Goal: Transaction & Acquisition: Book appointment/travel/reservation

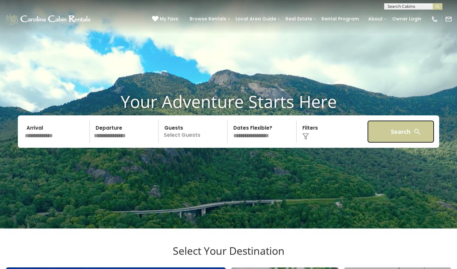
drag, startPoint x: 404, startPoint y: 142, endPoint x: 399, endPoint y: 146, distance: 6.7
click at [404, 142] on button "Search" at bounding box center [400, 131] width 67 height 23
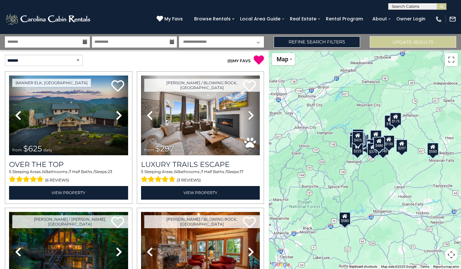
click at [346, 221] on div "$580" at bounding box center [345, 218] width 12 height 13
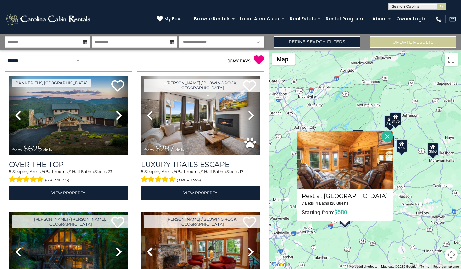
click at [385, 135] on button "Close" at bounding box center [387, 136] width 11 height 11
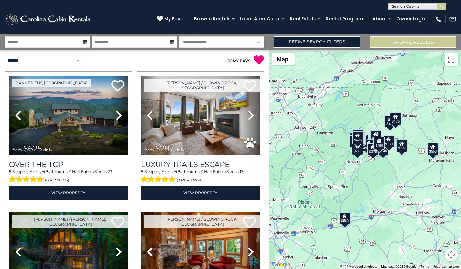
click at [452, 254] on button "Map camera controls" at bounding box center [451, 254] width 13 height 13
click at [439, 222] on button "Zoom in" at bounding box center [435, 222] width 13 height 13
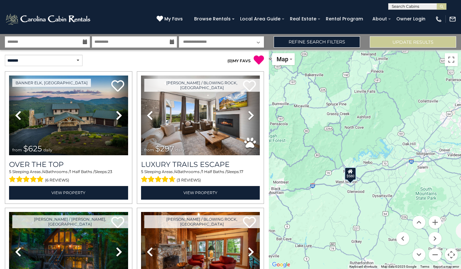
drag, startPoint x: 355, startPoint y: 220, endPoint x: 382, endPoint y: 98, distance: 124.8
click at [382, 98] on div "$625 $297 $175 $165 $300 $580 $290 $424 $395 $270 $185 $265 $230 $550 $349 $230…" at bounding box center [365, 159] width 192 height 219
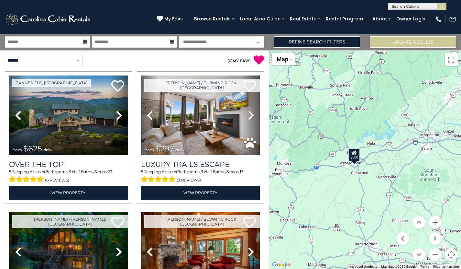
click at [356, 157] on div "$580" at bounding box center [355, 154] width 12 height 13
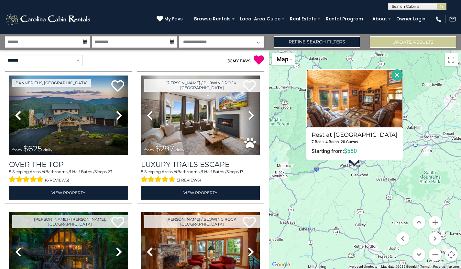
click at [359, 109] on img at bounding box center [355, 98] width 97 height 58
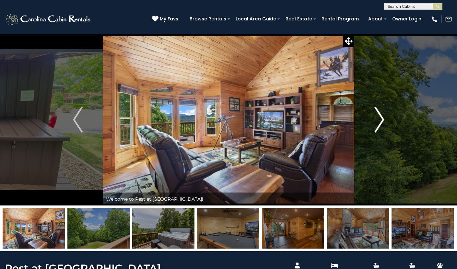
click at [375, 127] on img "Next" at bounding box center [379, 120] width 10 height 26
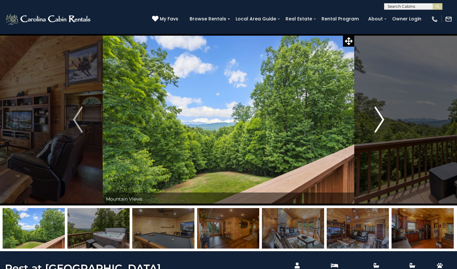
click at [376, 127] on img "Next" at bounding box center [379, 120] width 10 height 26
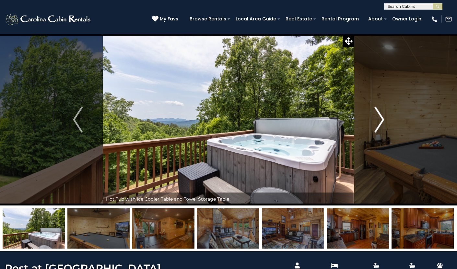
click at [376, 127] on img "Next" at bounding box center [379, 120] width 10 height 26
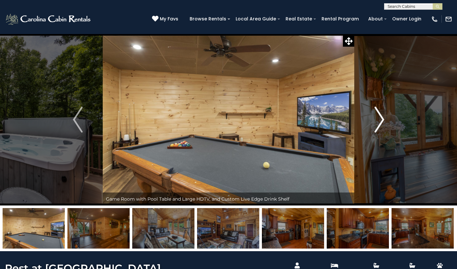
click at [376, 126] on img "Next" at bounding box center [379, 120] width 10 height 26
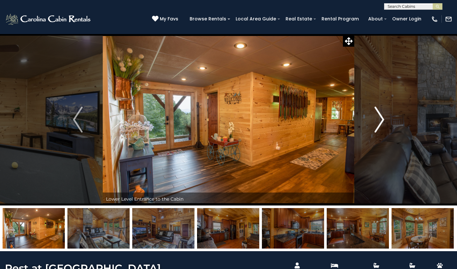
click at [376, 126] on img "Next" at bounding box center [379, 120] width 10 height 26
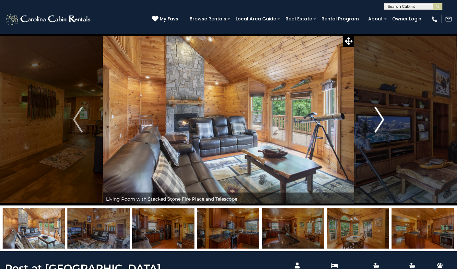
click at [376, 126] on img "Next" at bounding box center [379, 120] width 10 height 26
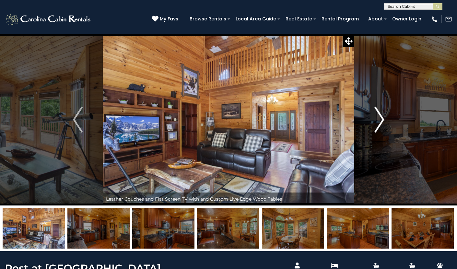
click at [376, 126] on img "Next" at bounding box center [379, 120] width 10 height 26
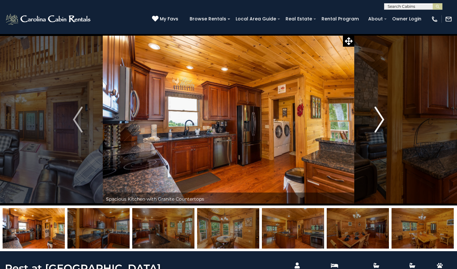
click at [376, 126] on img "Next" at bounding box center [379, 120] width 10 height 26
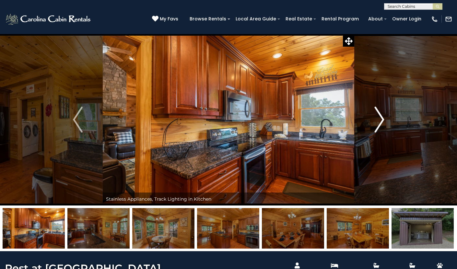
click at [376, 126] on img "Next" at bounding box center [379, 120] width 10 height 26
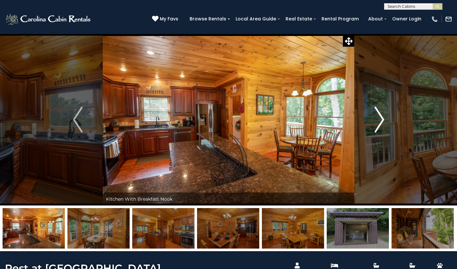
click at [376, 126] on img "Next" at bounding box center [379, 120] width 10 height 26
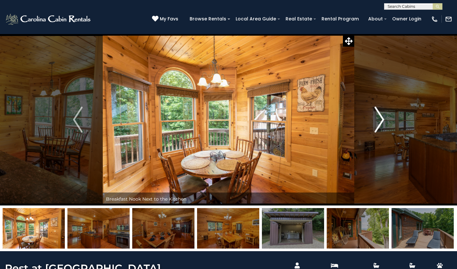
click at [376, 126] on img "Next" at bounding box center [379, 120] width 10 height 26
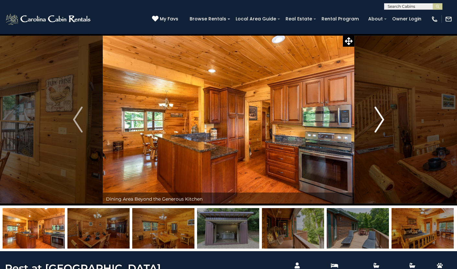
click at [376, 126] on img "Next" at bounding box center [379, 120] width 10 height 26
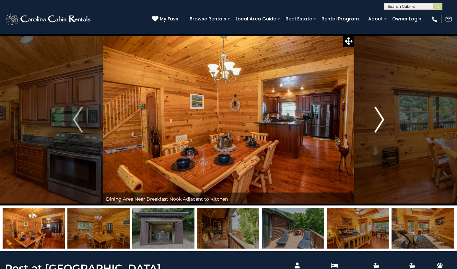
click at [376, 126] on img "Next" at bounding box center [379, 120] width 10 height 26
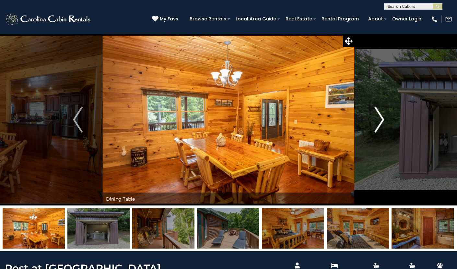
click at [376, 126] on img "Next" at bounding box center [379, 120] width 10 height 26
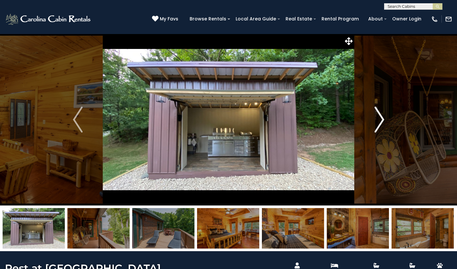
click at [376, 126] on img "Next" at bounding box center [379, 120] width 10 height 26
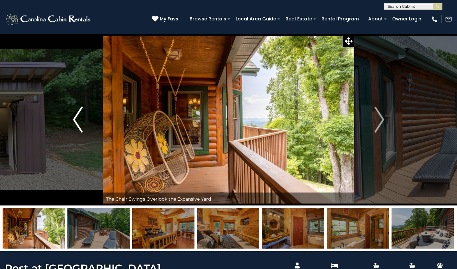
click at [79, 114] on img "Previous" at bounding box center [78, 120] width 10 height 26
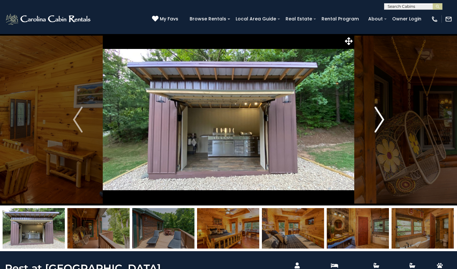
click at [378, 116] on img "Next" at bounding box center [379, 120] width 10 height 26
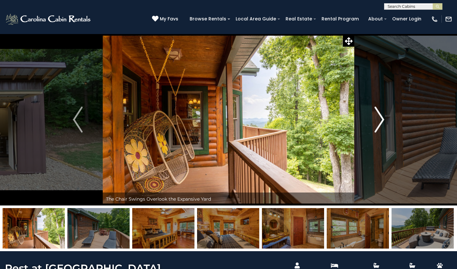
click at [378, 116] on img "Next" at bounding box center [379, 120] width 10 height 26
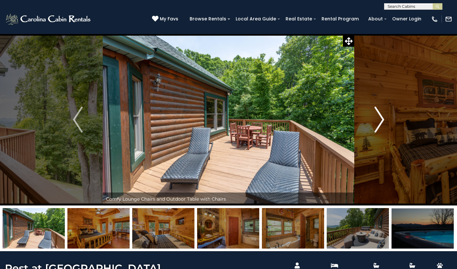
click at [378, 116] on img "Next" at bounding box center [379, 120] width 10 height 26
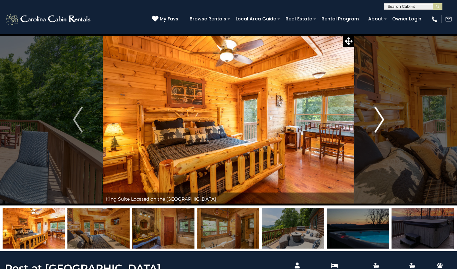
click at [378, 116] on img "Next" at bounding box center [379, 120] width 10 height 26
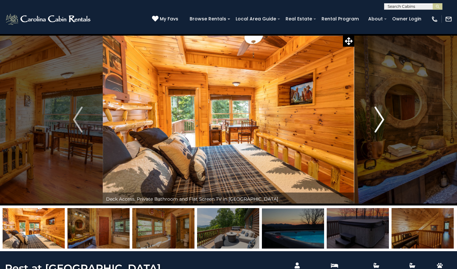
click at [378, 116] on img "Next" at bounding box center [379, 120] width 10 height 26
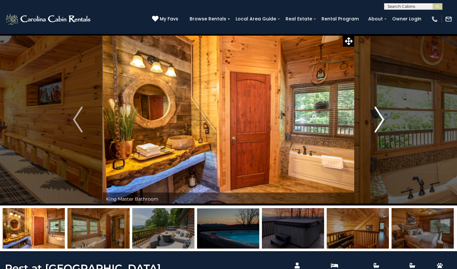
click at [378, 116] on img "Next" at bounding box center [379, 120] width 10 height 26
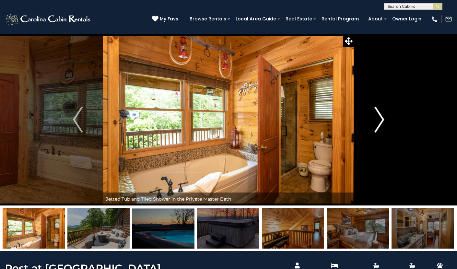
click at [378, 116] on img "Next" at bounding box center [379, 120] width 10 height 26
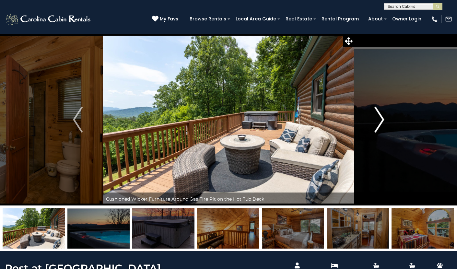
click at [378, 116] on img "Next" at bounding box center [379, 120] width 10 height 26
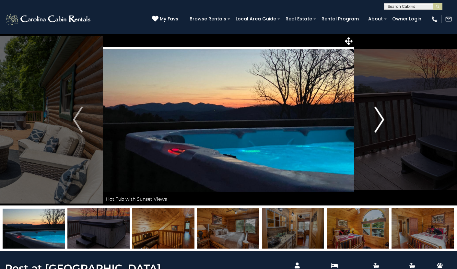
click at [378, 116] on img "Next" at bounding box center [379, 120] width 10 height 26
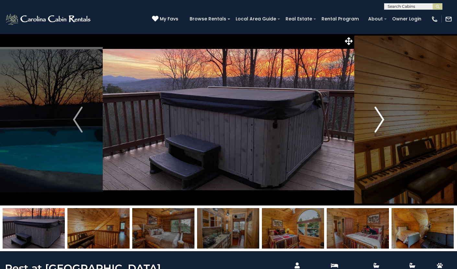
click at [378, 116] on img "Next" at bounding box center [379, 120] width 10 height 26
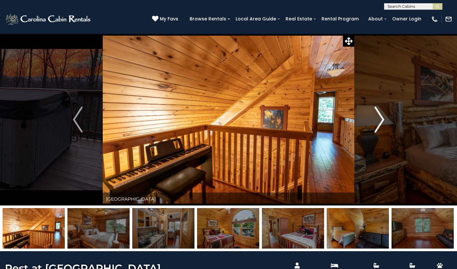
click at [378, 116] on img "Next" at bounding box center [379, 120] width 10 height 26
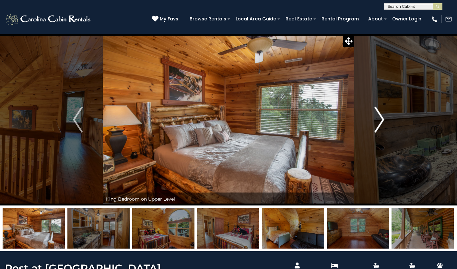
click at [378, 116] on img "Next" at bounding box center [379, 120] width 10 height 26
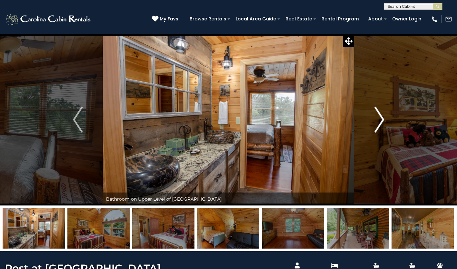
click at [378, 116] on img "Next" at bounding box center [379, 120] width 10 height 26
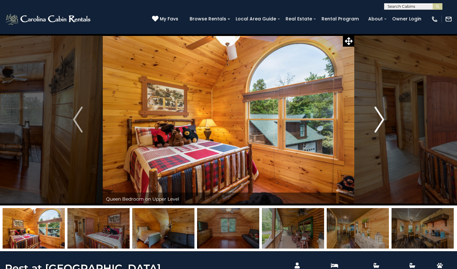
click at [378, 116] on img "Next" at bounding box center [379, 120] width 10 height 26
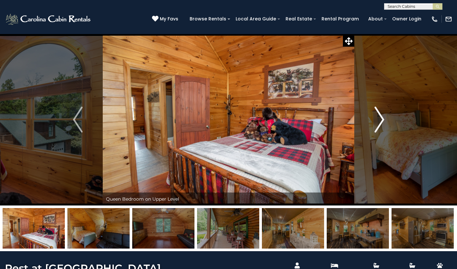
click at [378, 116] on img "Next" at bounding box center [379, 120] width 10 height 26
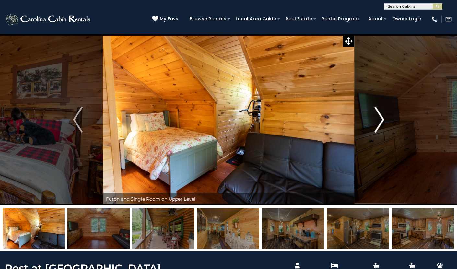
click at [378, 116] on img "Next" at bounding box center [379, 120] width 10 height 26
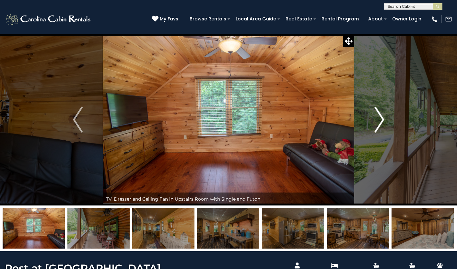
click at [378, 116] on img "Next" at bounding box center [379, 120] width 10 height 26
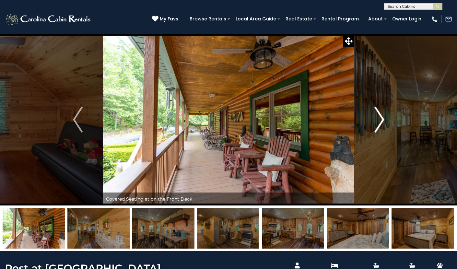
click at [378, 116] on img "Next" at bounding box center [379, 120] width 10 height 26
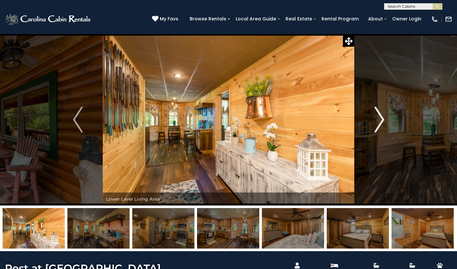
click at [378, 116] on img "Next" at bounding box center [379, 120] width 10 height 26
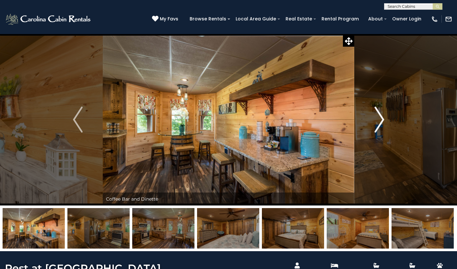
click at [378, 116] on img "Next" at bounding box center [379, 120] width 10 height 26
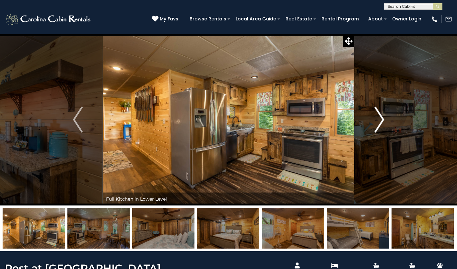
click at [378, 116] on img "Next" at bounding box center [379, 120] width 10 height 26
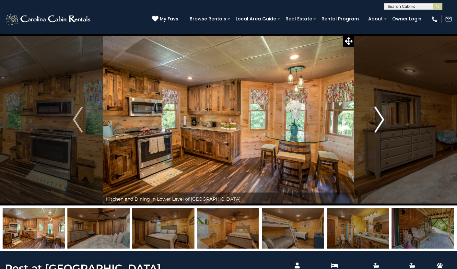
click at [378, 116] on img "Next" at bounding box center [379, 120] width 10 height 26
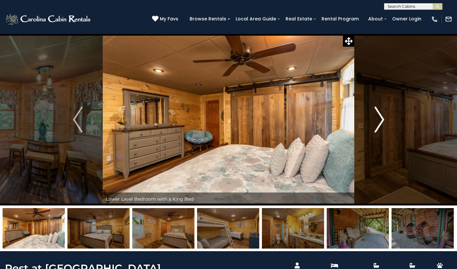
click at [378, 116] on img "Next" at bounding box center [379, 120] width 10 height 26
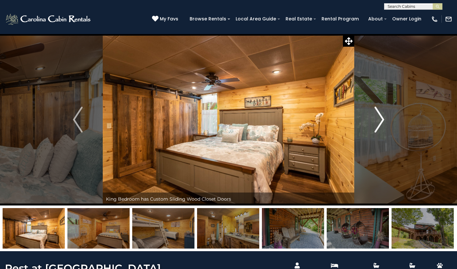
click at [378, 116] on img "Next" at bounding box center [379, 120] width 10 height 26
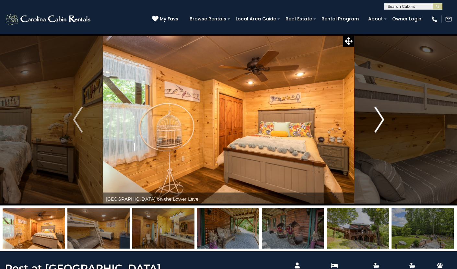
click at [378, 116] on img "Next" at bounding box center [379, 120] width 10 height 26
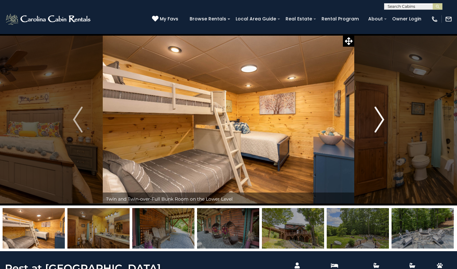
click at [378, 116] on img "Next" at bounding box center [379, 120] width 10 height 26
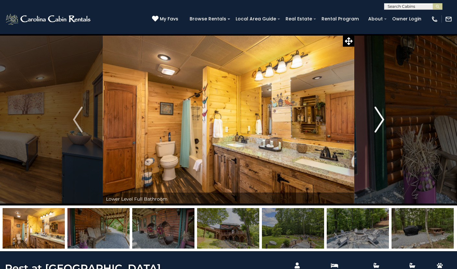
click at [378, 116] on img "Next" at bounding box center [379, 120] width 10 height 26
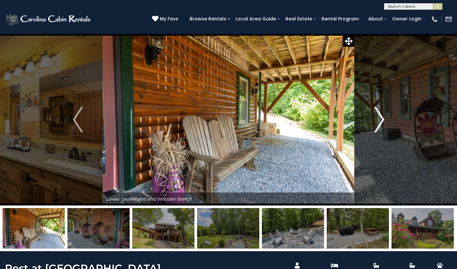
click at [378, 116] on img "Next" at bounding box center [379, 120] width 10 height 26
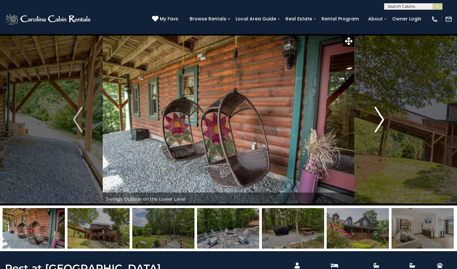
click at [378, 116] on img "Next" at bounding box center [379, 120] width 10 height 26
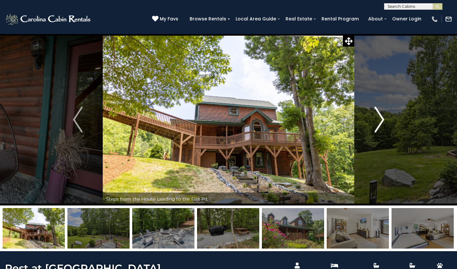
click at [378, 116] on img "Next" at bounding box center [379, 120] width 10 height 26
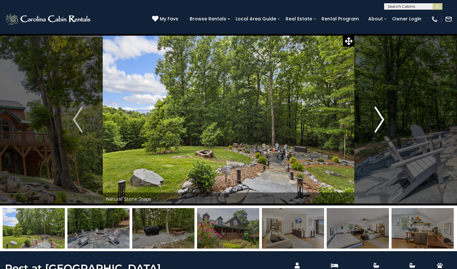
click at [380, 116] on img "Next" at bounding box center [379, 120] width 10 height 26
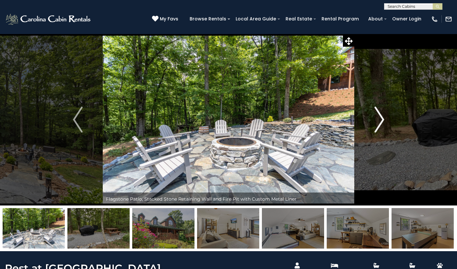
click at [380, 116] on img "Next" at bounding box center [379, 120] width 10 height 26
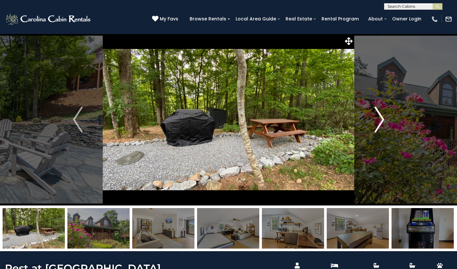
click at [380, 116] on img "Next" at bounding box center [379, 120] width 10 height 26
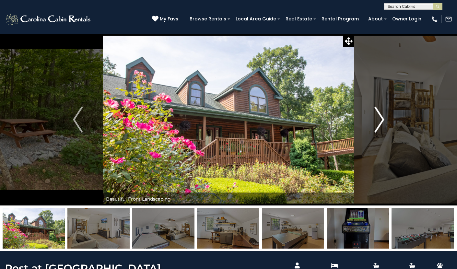
click at [380, 116] on img "Next" at bounding box center [379, 120] width 10 height 26
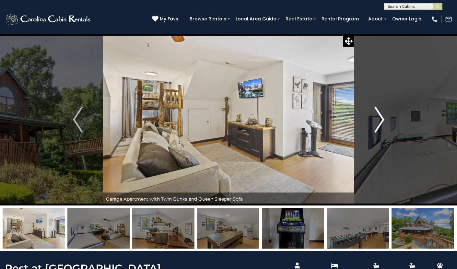
click at [380, 116] on img "Next" at bounding box center [379, 120] width 10 height 26
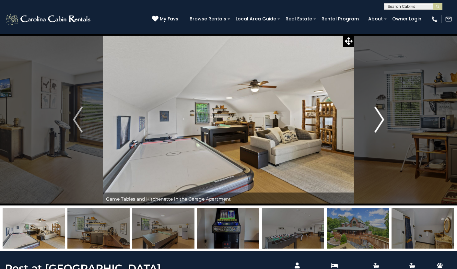
click at [380, 116] on img "Next" at bounding box center [379, 120] width 10 height 26
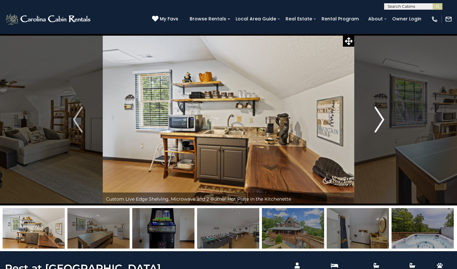
click at [380, 116] on img "Next" at bounding box center [379, 120] width 10 height 26
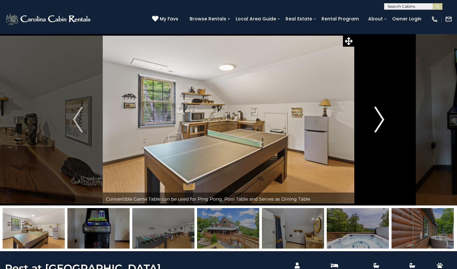
click at [380, 116] on img "Next" at bounding box center [379, 120] width 10 height 26
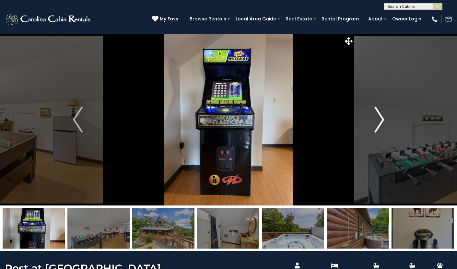
click at [380, 116] on img "Next" at bounding box center [379, 120] width 10 height 26
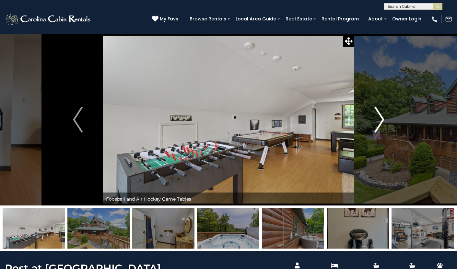
click at [380, 116] on img "Next" at bounding box center [379, 120] width 10 height 26
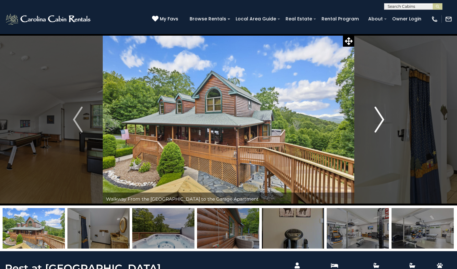
click at [380, 116] on img "Next" at bounding box center [379, 120] width 10 height 26
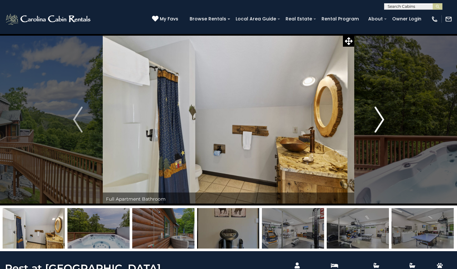
click at [380, 116] on img "Next" at bounding box center [379, 120] width 10 height 26
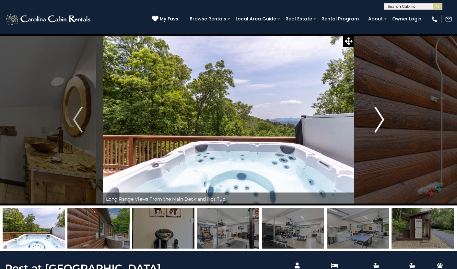
click at [380, 116] on img "Next" at bounding box center [379, 120] width 10 height 26
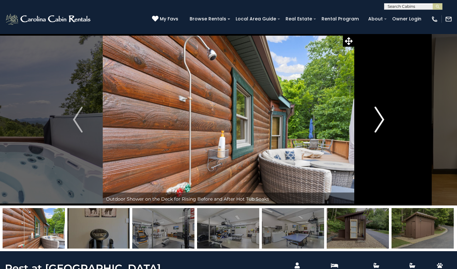
click at [380, 116] on img "Next" at bounding box center [379, 120] width 10 height 26
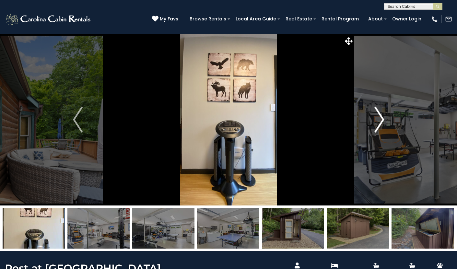
click at [380, 116] on img "Next" at bounding box center [379, 120] width 10 height 26
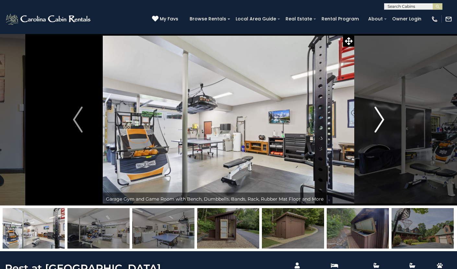
click at [380, 116] on img "Next" at bounding box center [379, 120] width 10 height 26
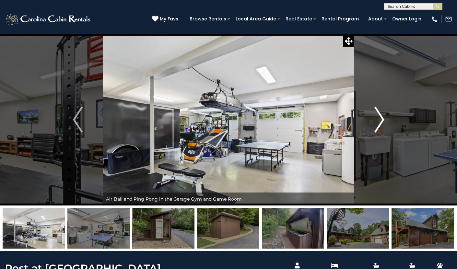
click at [380, 116] on img "Next" at bounding box center [379, 120] width 10 height 26
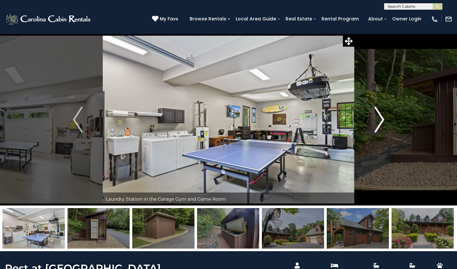
click at [380, 116] on img "Next" at bounding box center [379, 120] width 10 height 26
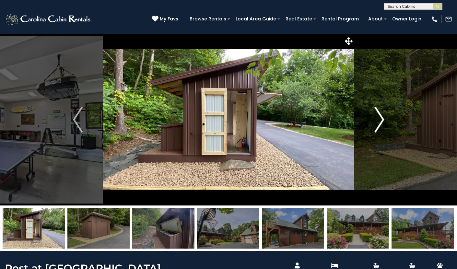
click at [380, 116] on img "Next" at bounding box center [379, 120] width 10 height 26
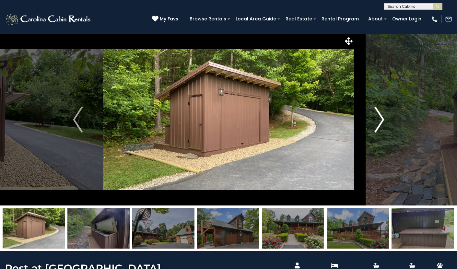
click at [380, 116] on img "Next" at bounding box center [379, 120] width 10 height 26
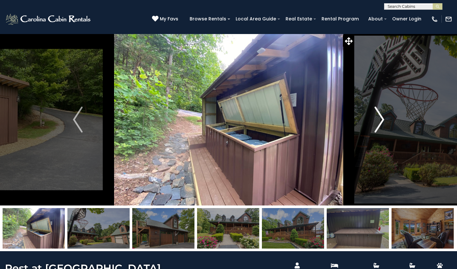
click at [380, 116] on img "Next" at bounding box center [379, 120] width 10 height 26
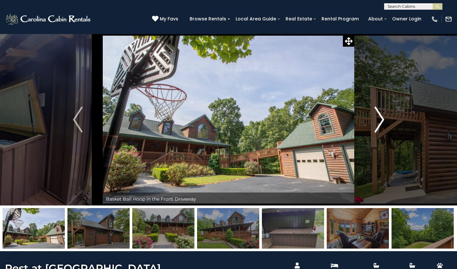
click at [380, 116] on img "Next" at bounding box center [379, 120] width 10 height 26
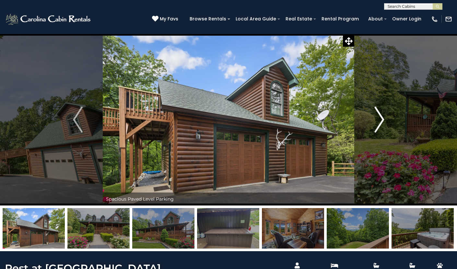
click at [380, 116] on img "Next" at bounding box center [379, 120] width 10 height 26
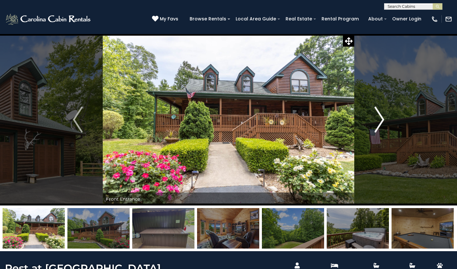
click at [380, 116] on img "Next" at bounding box center [379, 120] width 10 height 26
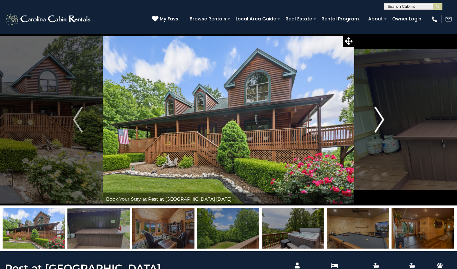
click at [380, 116] on img "Next" at bounding box center [379, 120] width 10 height 26
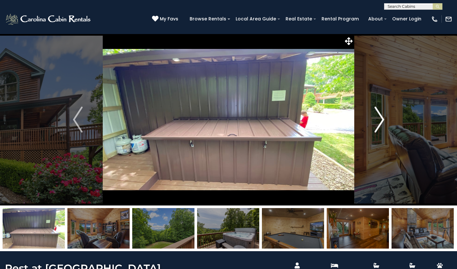
click at [380, 116] on img "Next" at bounding box center [379, 120] width 10 height 26
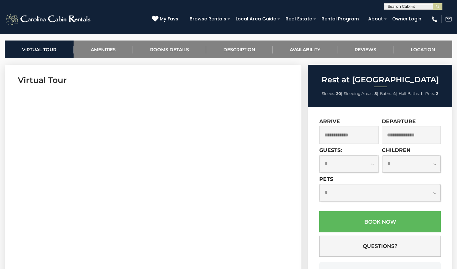
scroll to position [259, 0]
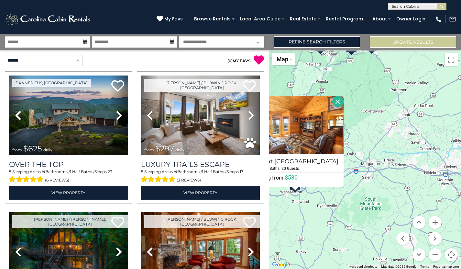
drag, startPoint x: 382, startPoint y: 200, endPoint x: 319, endPoint y: 232, distance: 70.4
click at [319, 232] on div "$625 $297 $175 $165 $300 $580 $290 $424 $395 $270 $185 $265 $230 $550 $349 $230…" at bounding box center [365, 159] width 192 height 219
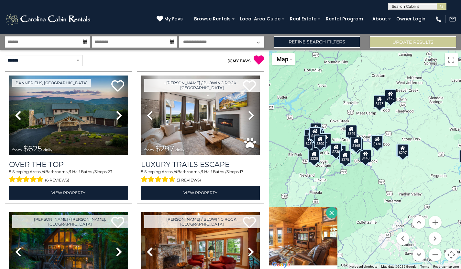
drag, startPoint x: 388, startPoint y: 131, endPoint x: 388, endPoint y: 237, distance: 105.6
click at [388, 237] on div "$625 $297 $175 $165 $300 $580 $290 $424 $395 $270 $185 $265 $230 $550 $349 $230…" at bounding box center [365, 159] width 192 height 219
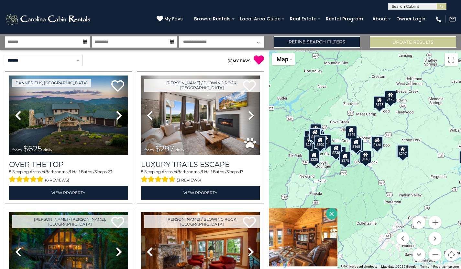
click at [383, 149] on div "$130" at bounding box center [378, 142] width 12 height 13
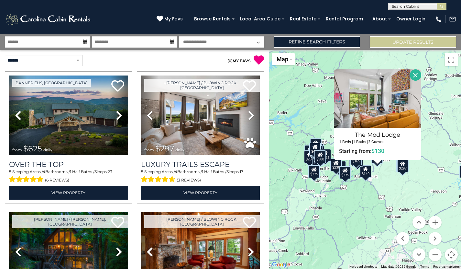
click at [366, 174] on div "$140" at bounding box center [366, 171] width 12 height 13
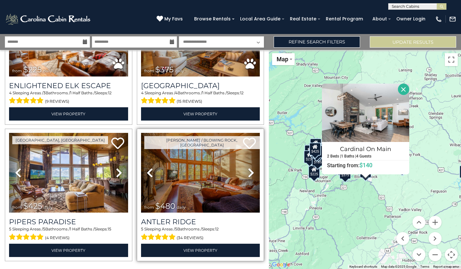
scroll to position [1865, 0]
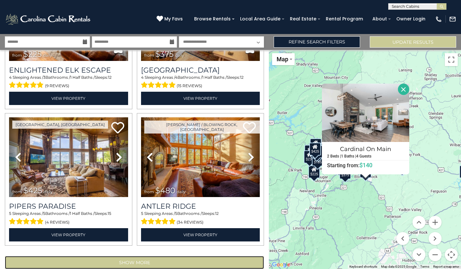
click at [178, 256] on button "Show More" at bounding box center [134, 262] width 259 height 13
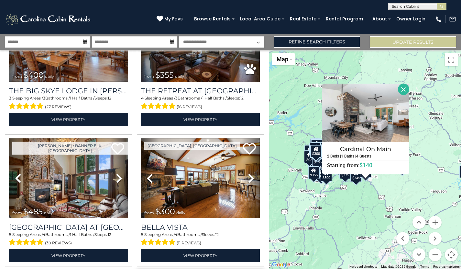
scroll to position [3031, 0]
